Goal: Task Accomplishment & Management: Complete application form

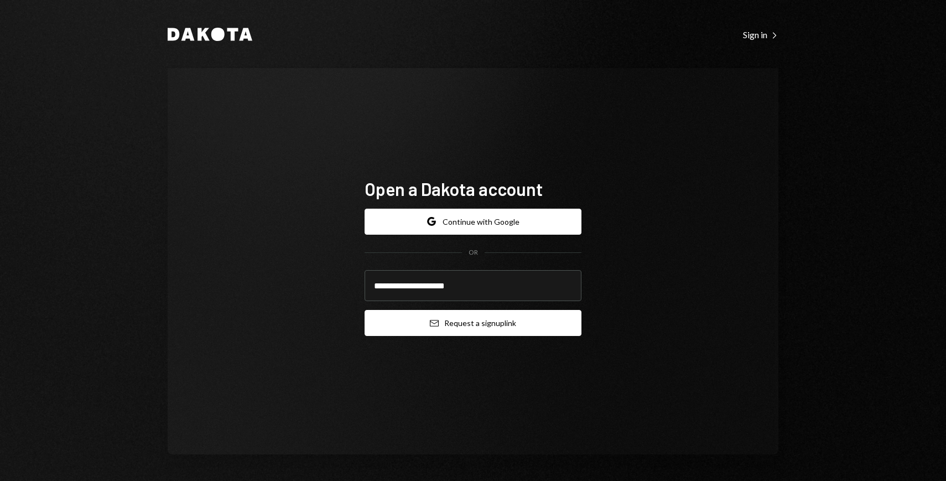
type input "**********"
click at [428, 325] on button "Email Request a sign up link" at bounding box center [473, 323] width 217 height 26
click at [474, 326] on button "Email Request a sign up link" at bounding box center [473, 323] width 217 height 26
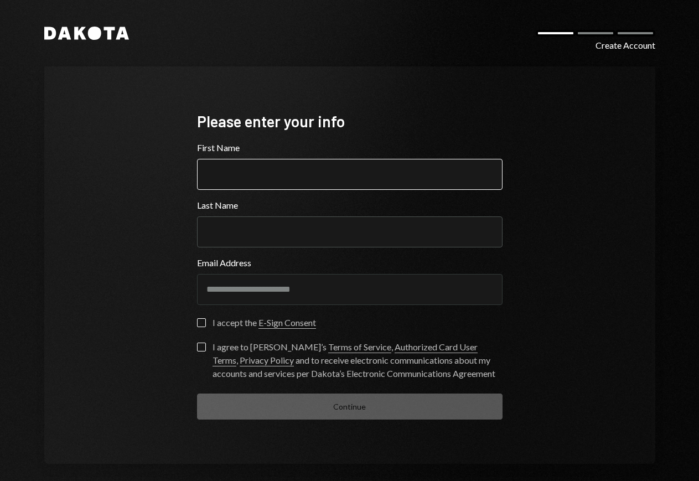
click at [406, 173] on input "First Name" at bounding box center [349, 174] width 305 height 31
type input "*******"
type input "******"
type button "on"
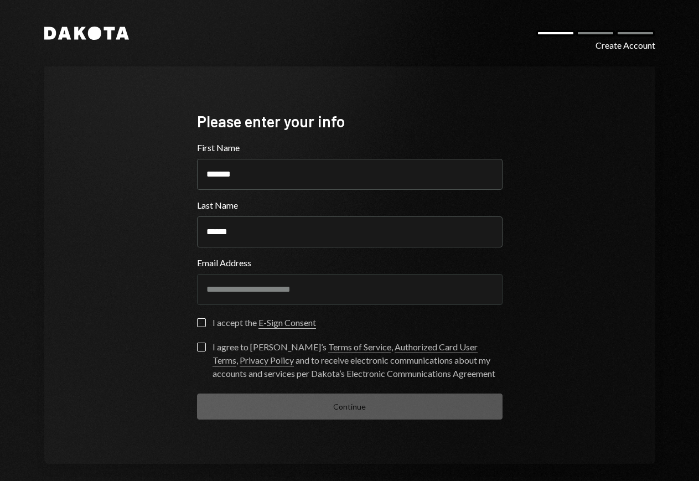
click at [215, 316] on div "I accept the E-Sign Consent" at bounding box center [263, 322] width 103 height 13
click at [206, 318] on button "on" at bounding box center [201, 322] width 9 height 9
click at [201, 339] on form "**********" at bounding box center [349, 280] width 305 height 278
click at [198, 348] on button "I agree to Dakota’s Terms of Service , Authorized Card User Terms , Privacy Pol…" at bounding box center [201, 346] width 9 height 9
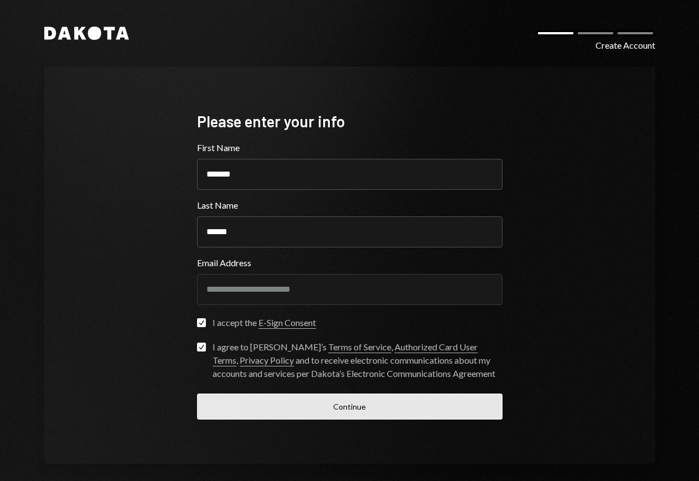
click at [257, 402] on button "Continue" at bounding box center [349, 406] width 305 height 26
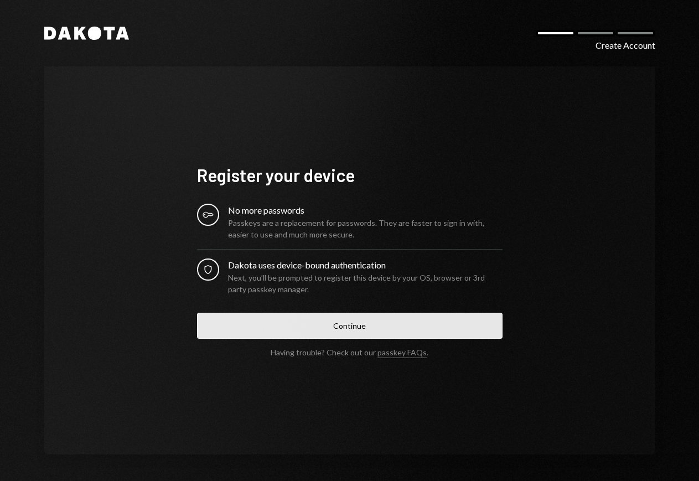
click at [334, 333] on button "Continue" at bounding box center [349, 326] width 305 height 26
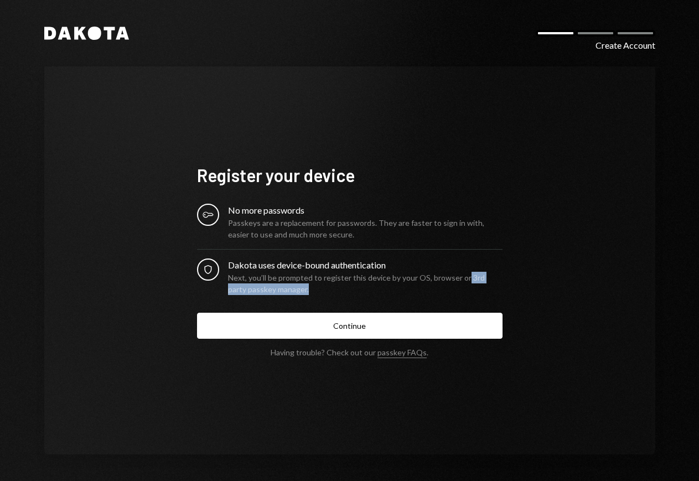
drag, startPoint x: 464, startPoint y: 276, endPoint x: 495, endPoint y: 290, distance: 34.4
click at [495, 290] on div "Next, you’ll be prompted to register this device by your OS, browser or 3rd par…" at bounding box center [365, 283] width 274 height 23
copy div "3rd party passkey manager."
click at [403, 355] on link "passkey FAQs" at bounding box center [401, 352] width 49 height 11
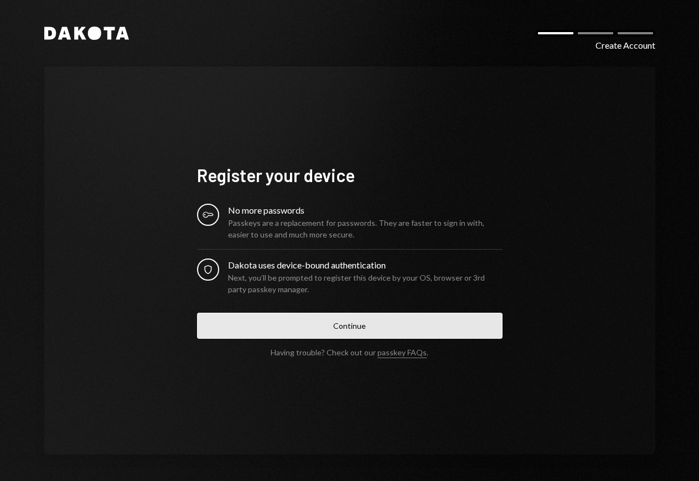
click at [310, 328] on button "Continue" at bounding box center [349, 326] width 305 height 26
click at [382, 333] on button "Continue" at bounding box center [349, 326] width 305 height 26
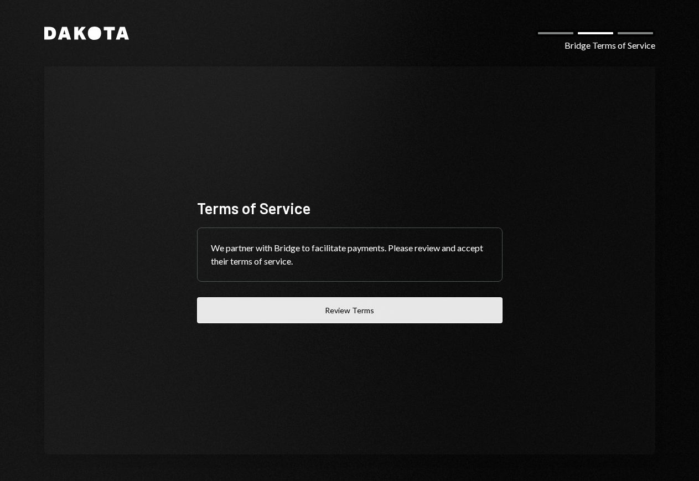
click at [347, 315] on button "Review Terms" at bounding box center [349, 310] width 305 height 26
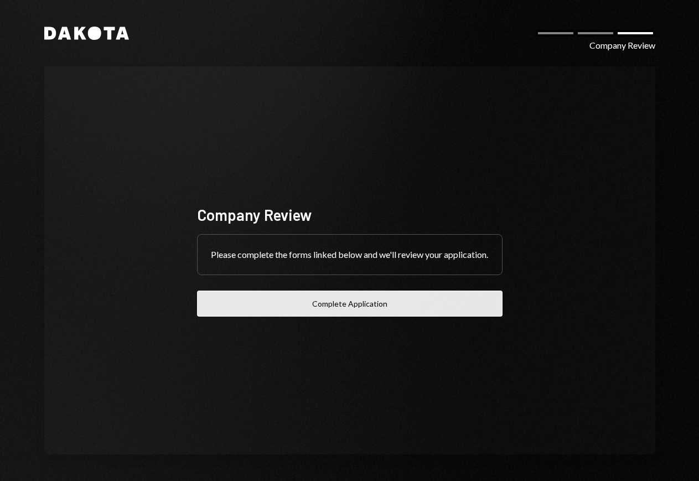
click at [356, 298] on button "Complete Application" at bounding box center [349, 303] width 305 height 26
click at [332, 316] on button "Complete Application" at bounding box center [349, 303] width 305 height 26
click at [267, 307] on button "Complete Application" at bounding box center [349, 303] width 305 height 26
